Goal: Information Seeking & Learning: Learn about a topic

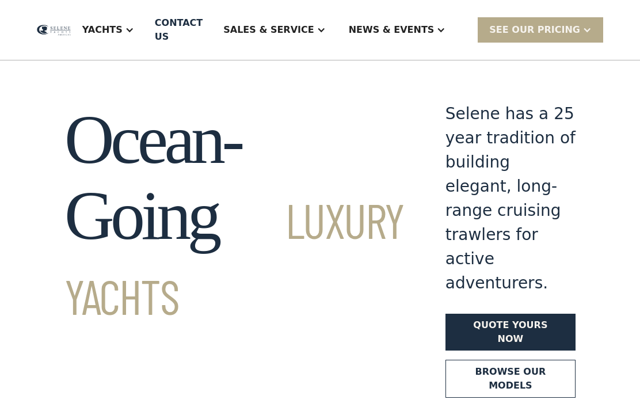
click at [123, 35] on div "Yachts" at bounding box center [102, 30] width 40 height 14
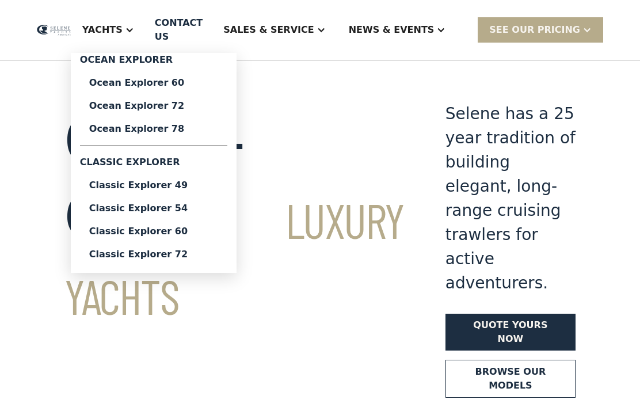
click at [203, 189] on div "Classic Explorer 49" at bounding box center [153, 185] width 129 height 9
click at [205, 211] on div "Classic Explorer 54" at bounding box center [153, 208] width 129 height 9
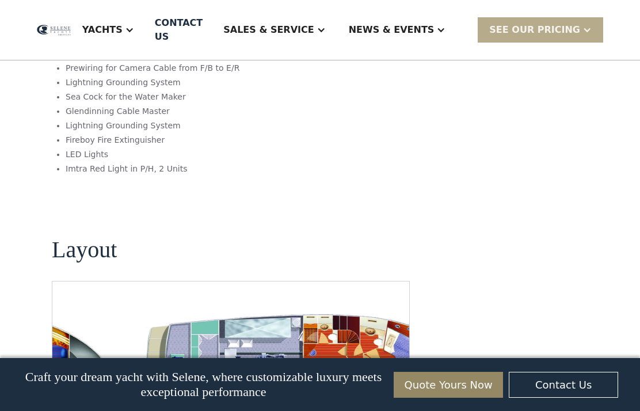
scroll to position [2089, 0]
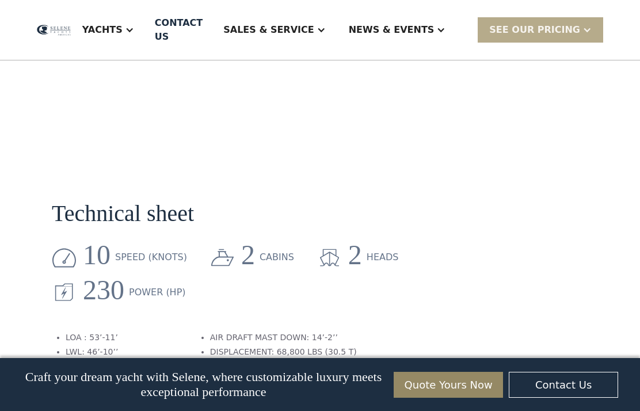
scroll to position [1448, 0]
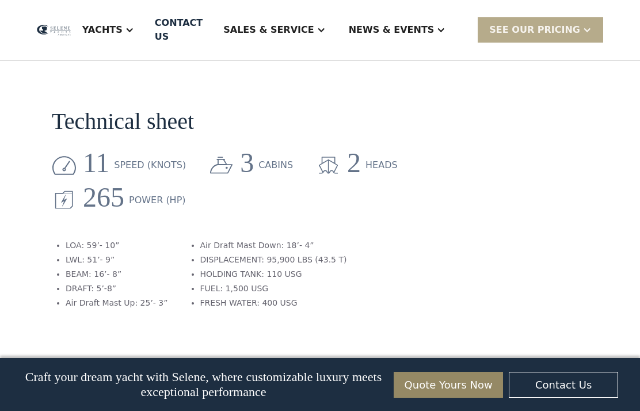
scroll to position [1360, 0]
